Goal: Task Accomplishment & Management: Manage account settings

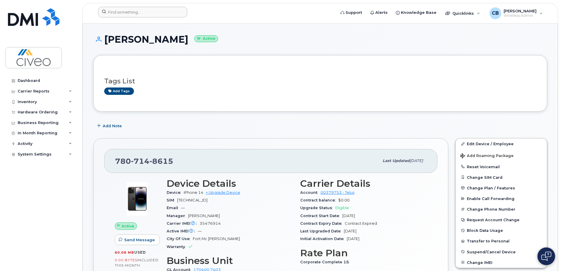
scroll to position [59, 0]
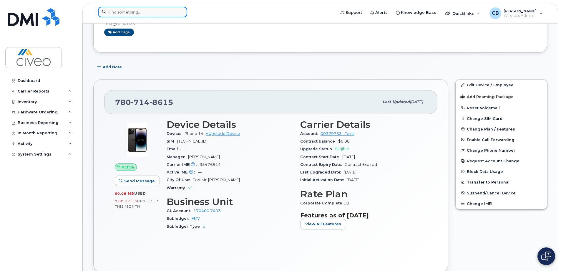
click at [130, 15] on input at bounding box center [142, 12] width 89 height 11
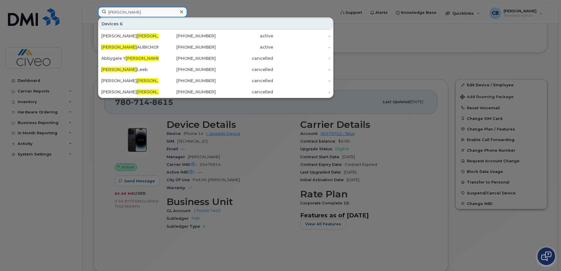
click at [125, 15] on input "lana" at bounding box center [142, 12] width 89 height 11
click at [149, 11] on input "lana" at bounding box center [142, 12] width 89 height 11
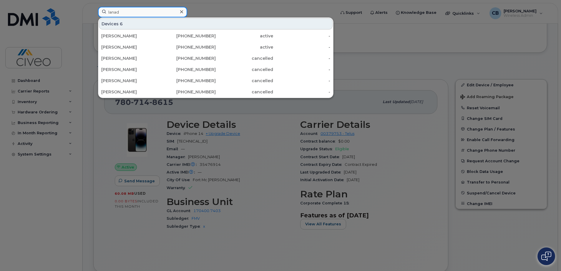
drag, startPoint x: 149, startPoint y: 11, endPoint x: 146, endPoint y: 13, distance: 4.4
click at [146, 13] on input "lanad" at bounding box center [142, 12] width 89 height 11
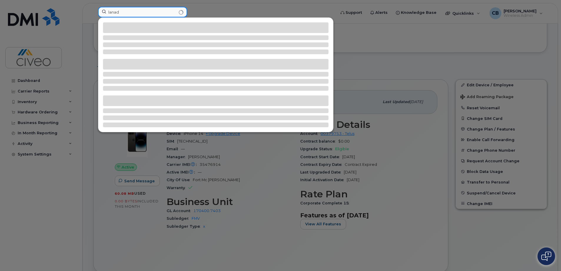
click at [146, 13] on input "lanad" at bounding box center [142, 12] width 89 height 11
type input "l"
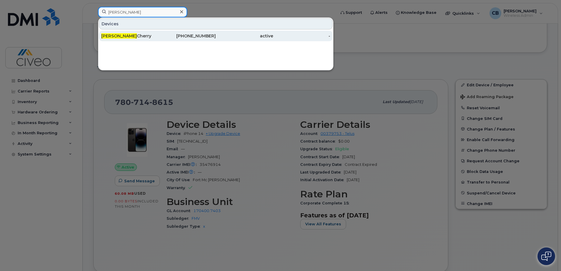
type input "daniel"
click at [141, 39] on div "Daniel Cherry" at bounding box center [129, 36] width 57 height 6
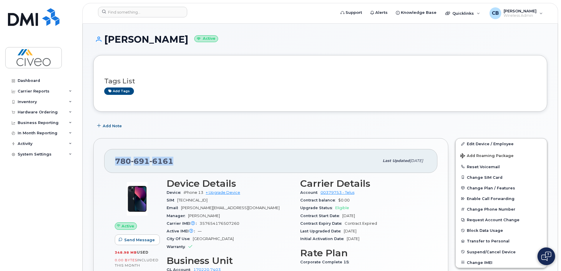
drag, startPoint x: 179, startPoint y: 159, endPoint x: 108, endPoint y: 158, distance: 70.6
click at [108, 158] on div "[PHONE_NUMBER] Last updated [DATE]" at bounding box center [270, 161] width 333 height 24
copy span "[PHONE_NUMBER]"
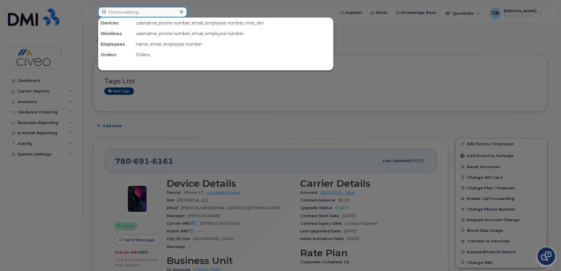
click at [127, 9] on input at bounding box center [142, 12] width 89 height 11
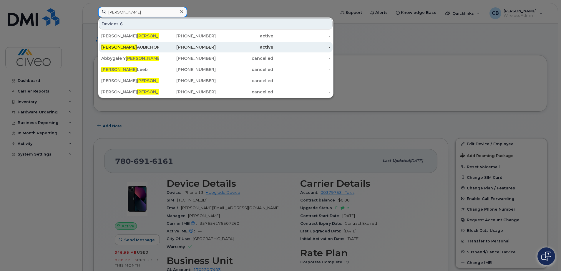
type input "lana"
click at [145, 50] on div "LANA AUBICHON" at bounding box center [129, 47] width 57 height 6
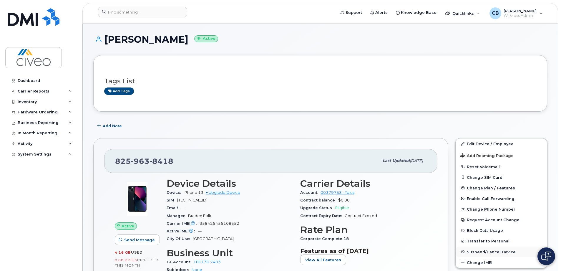
click at [480, 251] on span "Suspend/Cancel Device" at bounding box center [491, 251] width 49 height 4
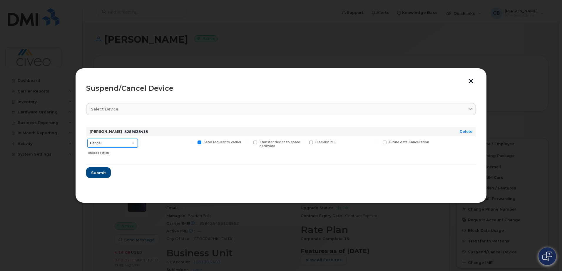
click at [112, 139] on select "Cancel Suspend - Reduced Rate Suspend - Full Rate Suspend - Lost Device/Stolen …" at bounding box center [112, 143] width 51 height 9
click at [113, 140] on select "Cancel Suspend - Reduced Rate Suspend - Full Rate Suspend - Lost Device/Stolen …" at bounding box center [112, 143] width 51 height 9
select select "[object Object]"
click at [87, 139] on select "Cancel Suspend - Reduced Rate Suspend - Full Rate Suspend - Lost Device/Stolen …" at bounding box center [112, 143] width 51 height 9
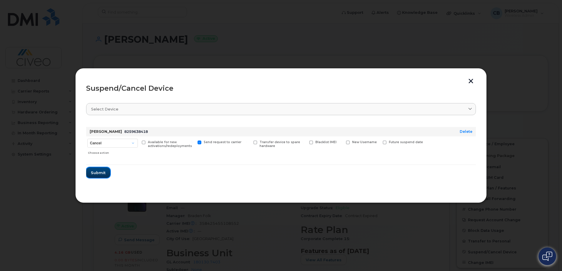
click at [101, 174] on span "Submit" at bounding box center [98, 173] width 15 height 6
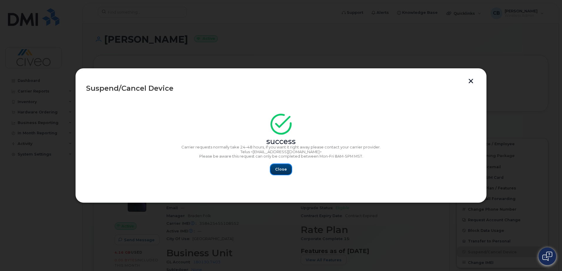
click at [281, 168] on span "Close" at bounding box center [281, 169] width 12 height 6
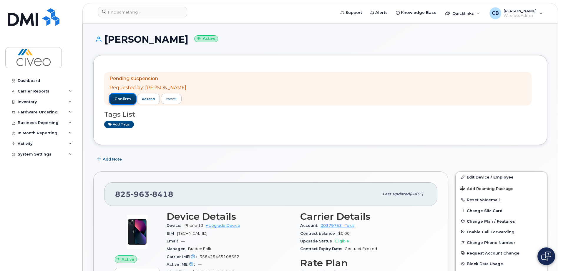
click at [122, 99] on span "confirm" at bounding box center [122, 98] width 16 height 5
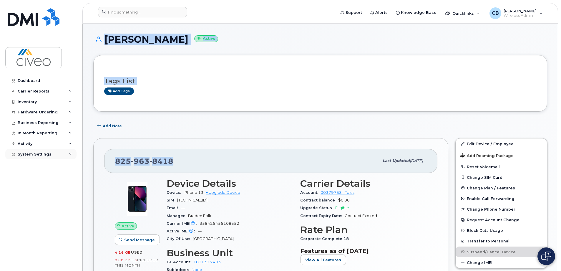
drag, startPoint x: 193, startPoint y: 164, endPoint x: 60, endPoint y: 153, distance: 133.7
click at [214, 150] on div "[PHONE_NUMBER] Last updated [DATE]" at bounding box center [270, 161] width 333 height 24
drag, startPoint x: 186, startPoint y: 160, endPoint x: 95, endPoint y: 150, distance: 91.8
click at [95, 150] on div "[PHONE_NUMBER] Last updated [DATE] Active Send Message 4.16 GB  used 0.00 Bytes…" at bounding box center [270, 230] width 355 height 185
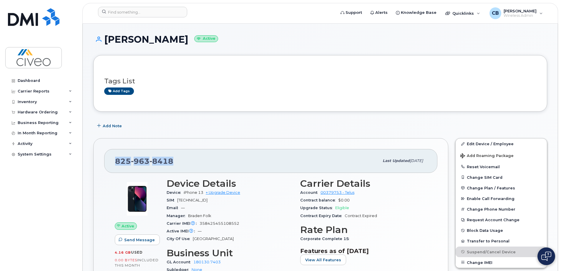
copy span "[PHONE_NUMBER]"
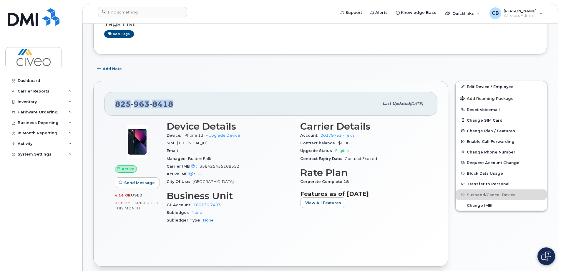
scroll to position [118, 0]
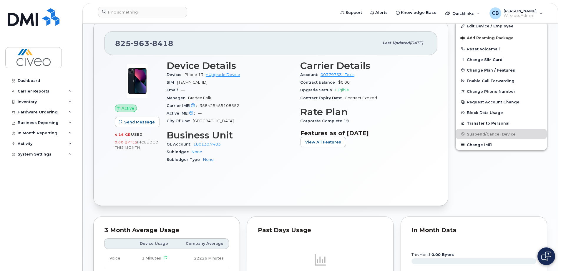
click at [75, 184] on div "Dashboard Carrier Reports Monthly Billing Data Daily Data Pooling Data Behavior…" at bounding box center [41, 168] width 73 height 187
